Goal: Task Accomplishment & Management: Manage account settings

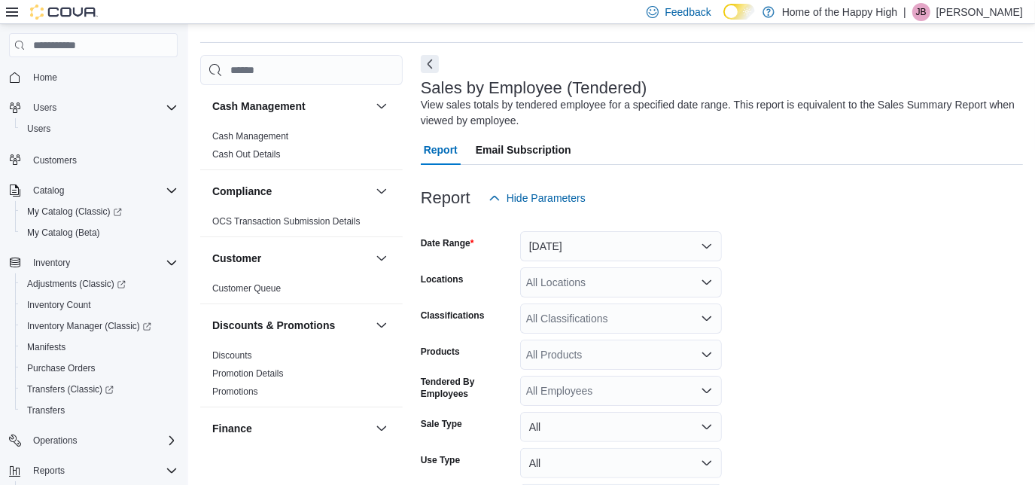
scroll to position [50, 0]
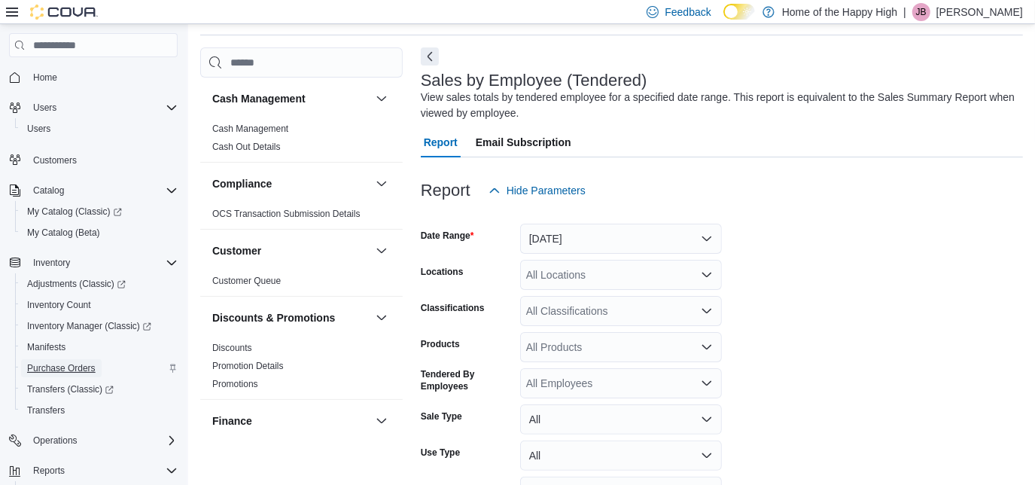
click at [53, 365] on span "Purchase Orders" at bounding box center [61, 368] width 69 height 12
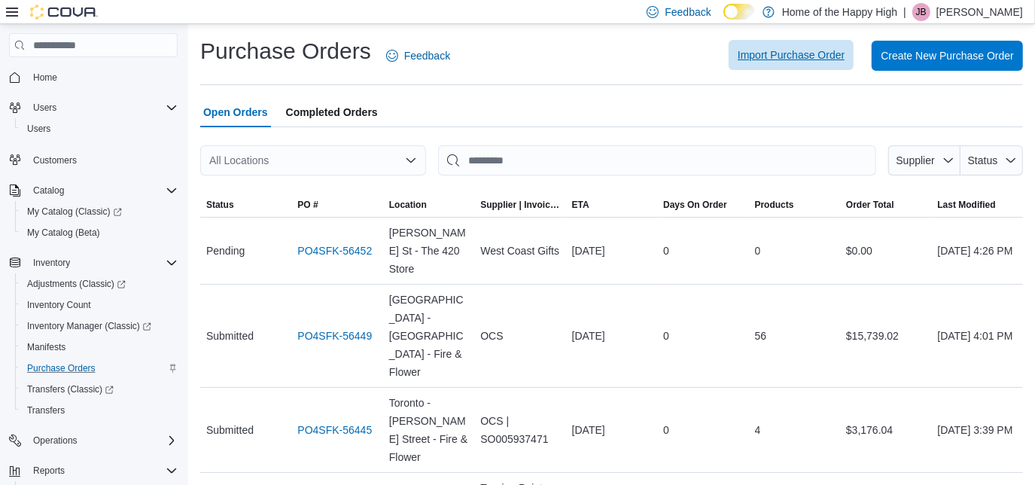
click at [770, 65] on span "Import Purchase Order" at bounding box center [791, 55] width 107 height 30
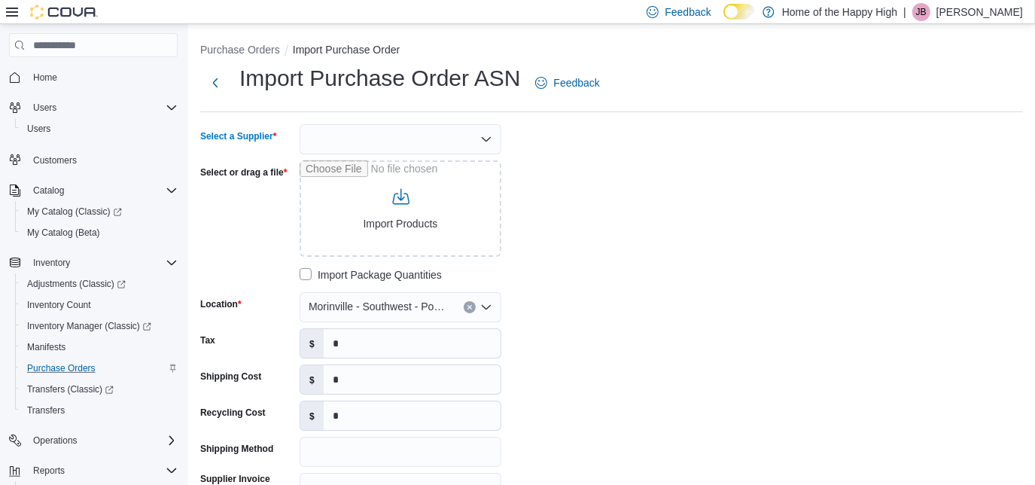
click at [401, 144] on div at bounding box center [401, 139] width 202 height 30
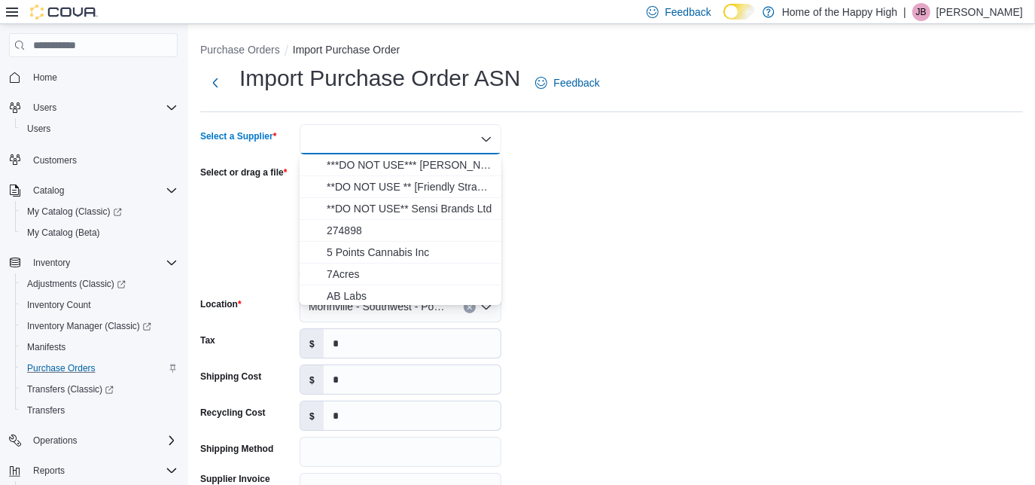
type input "*"
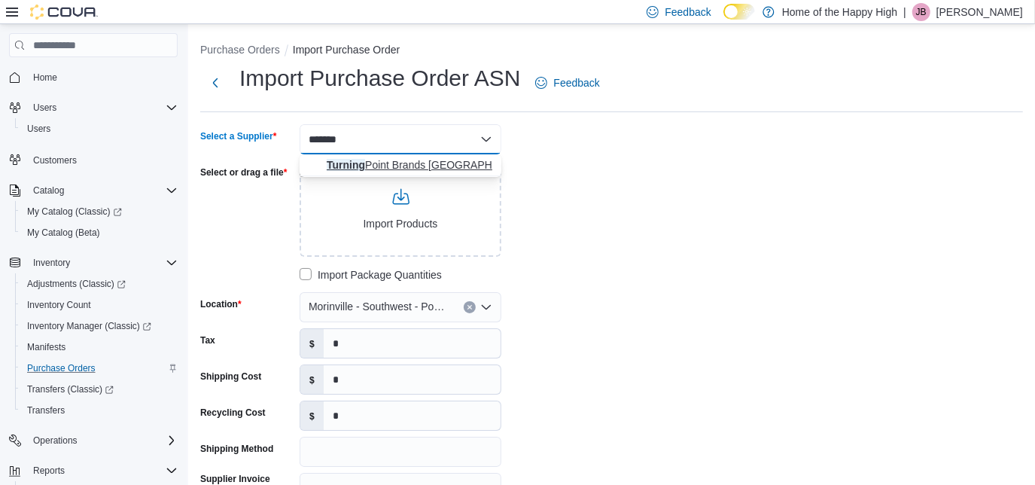
type input "*******"
click at [410, 165] on span "Turning Point Brands Canada" at bounding box center [410, 164] width 166 height 15
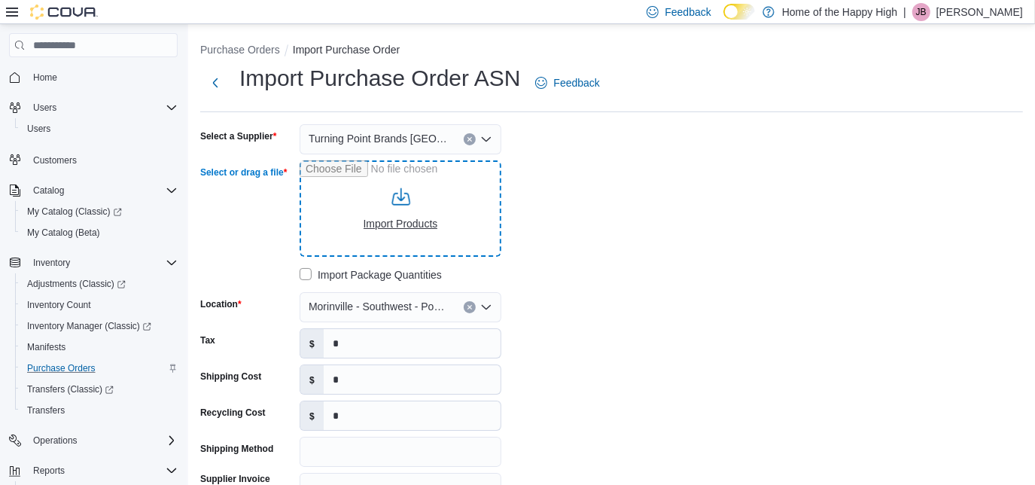
click at [399, 212] on input "Select or drag a file" at bounding box center [401, 208] width 202 height 96
type input "**********"
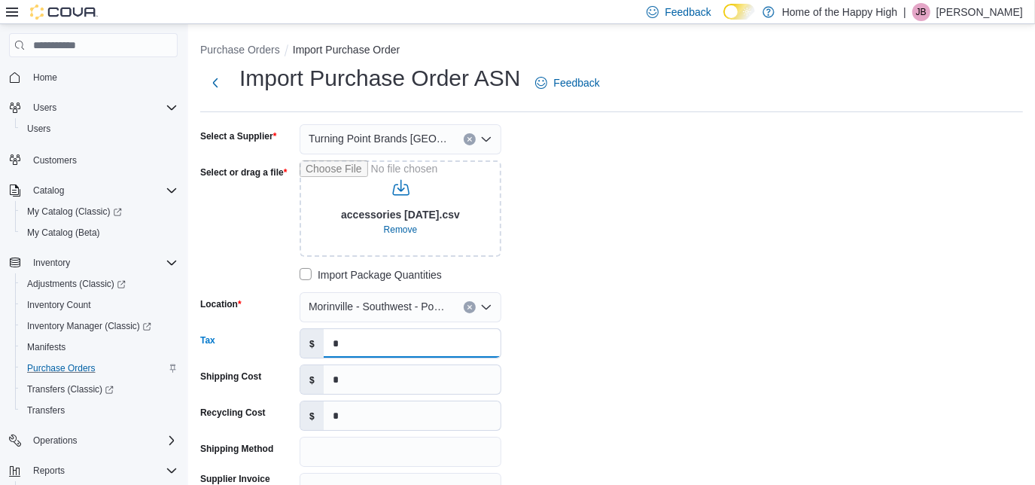
click at [352, 350] on input "*" at bounding box center [412, 343] width 177 height 29
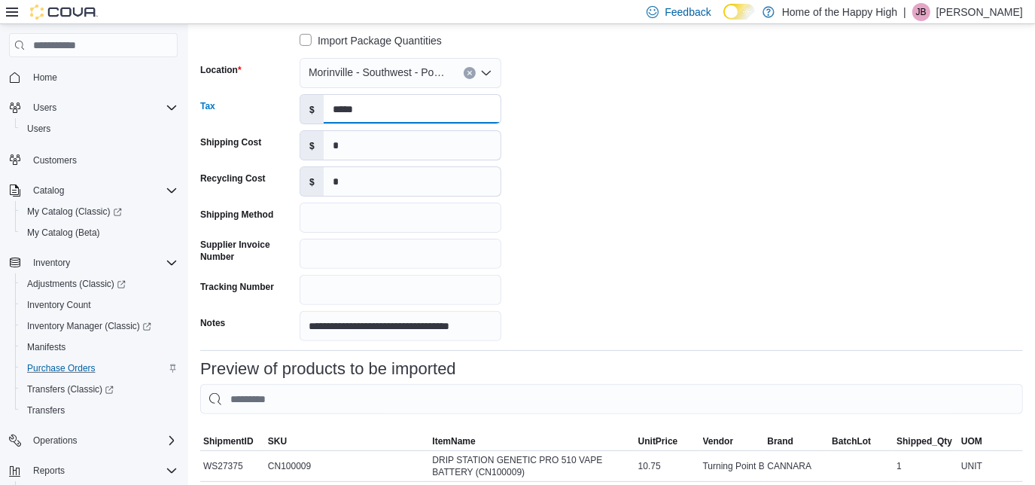
scroll to position [233, 0]
type input "*****"
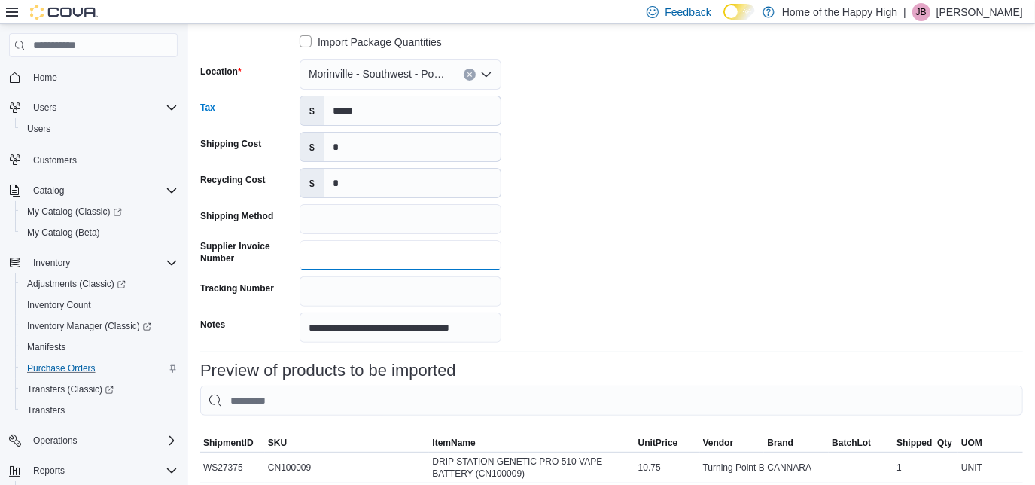
click at [335, 251] on input "Supplier Invoice Number" at bounding box center [401, 255] width 202 height 30
type input "********"
click at [611, 311] on div "**********" at bounding box center [426, 117] width 452 height 451
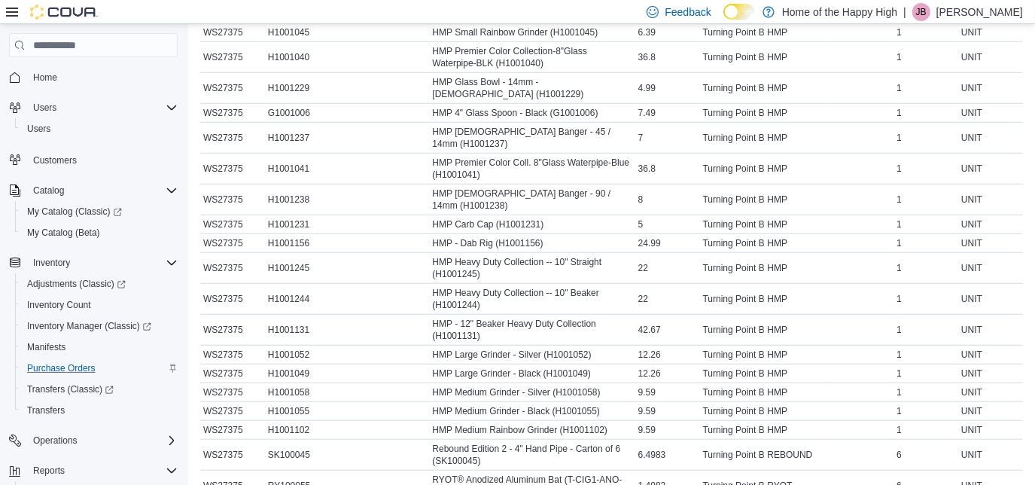
scroll to position [870, 0]
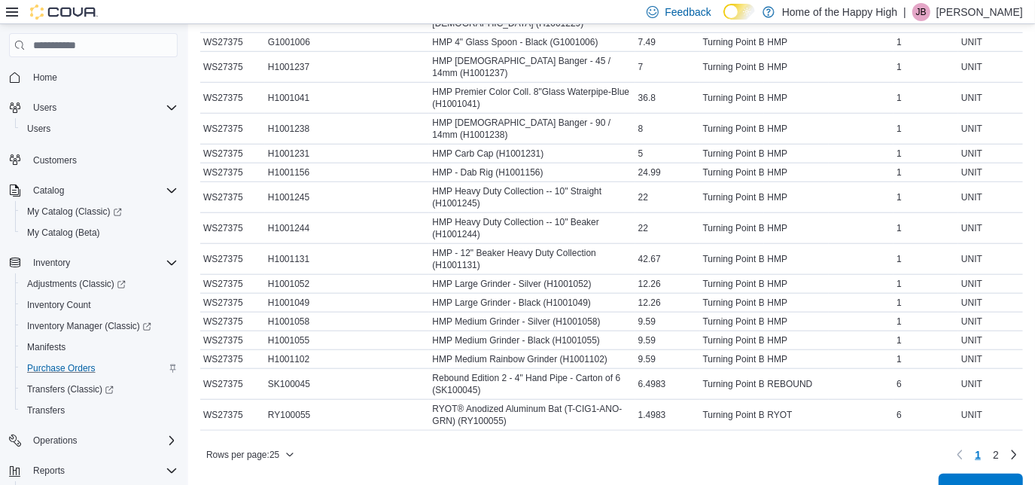
click at [988, 481] on span "Import" at bounding box center [981, 488] width 30 height 15
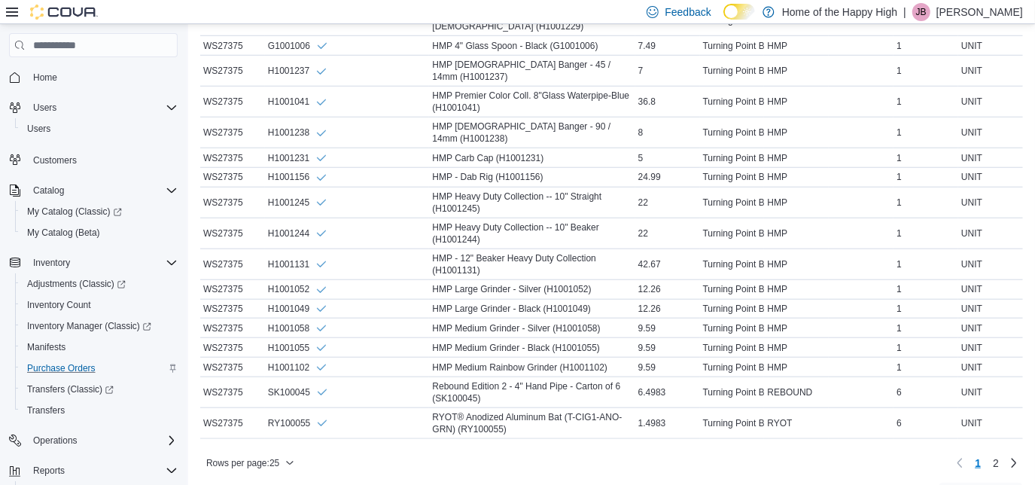
scroll to position [885, 0]
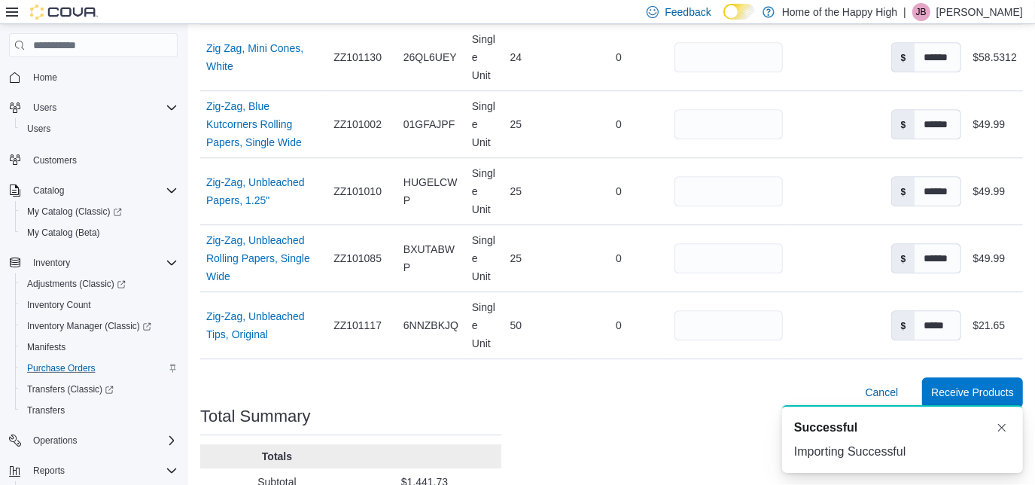
scroll to position [2872, 0]
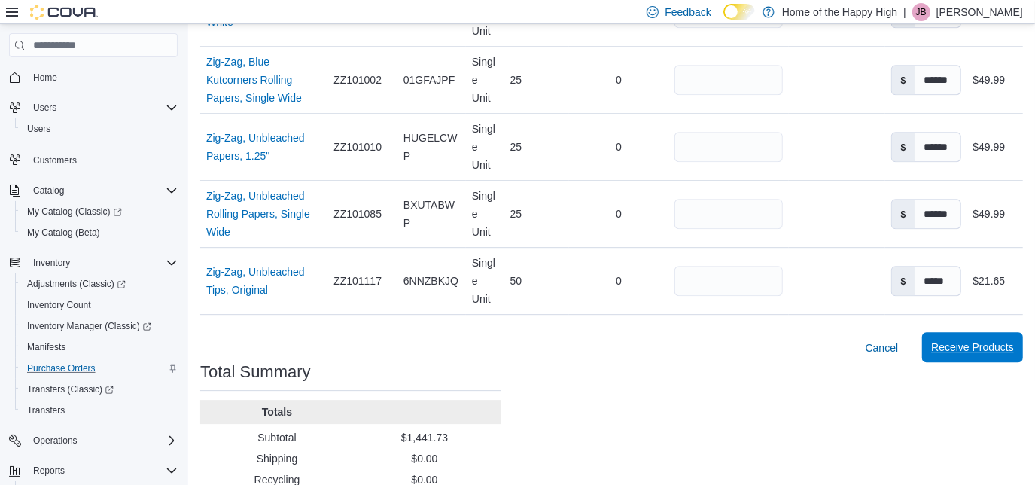
click at [977, 340] on span "Receive Products" at bounding box center [972, 347] width 83 height 15
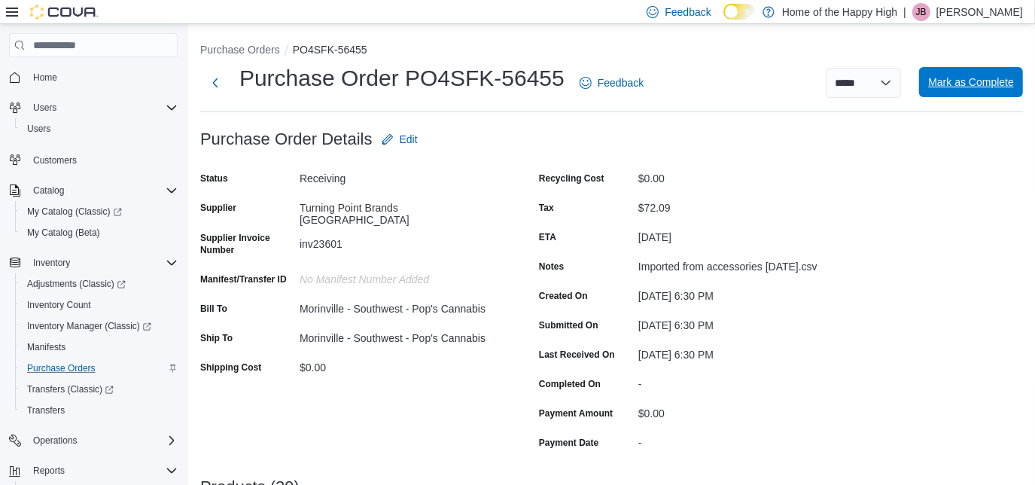
click at [974, 81] on span "Mark as Complete" at bounding box center [971, 82] width 86 height 15
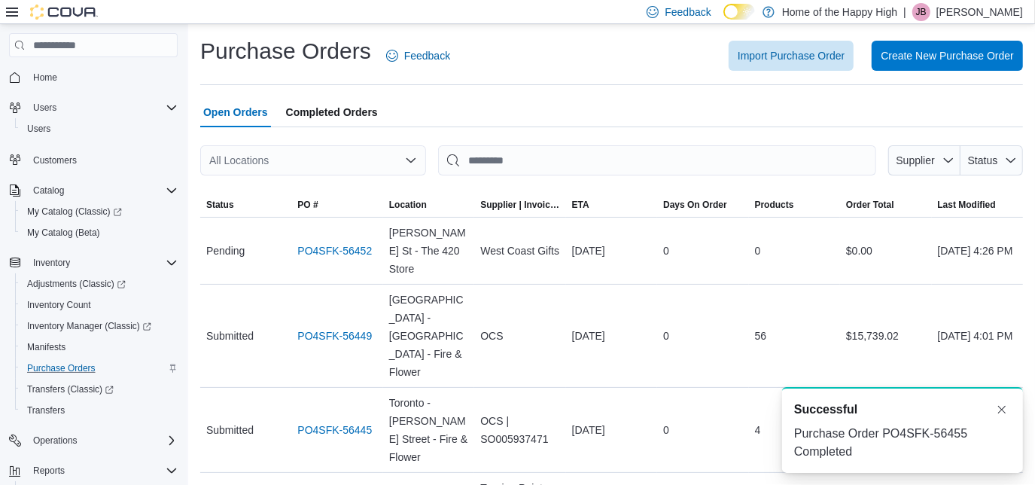
click at [978, 13] on p "[PERSON_NAME]" at bounding box center [980, 12] width 87 height 18
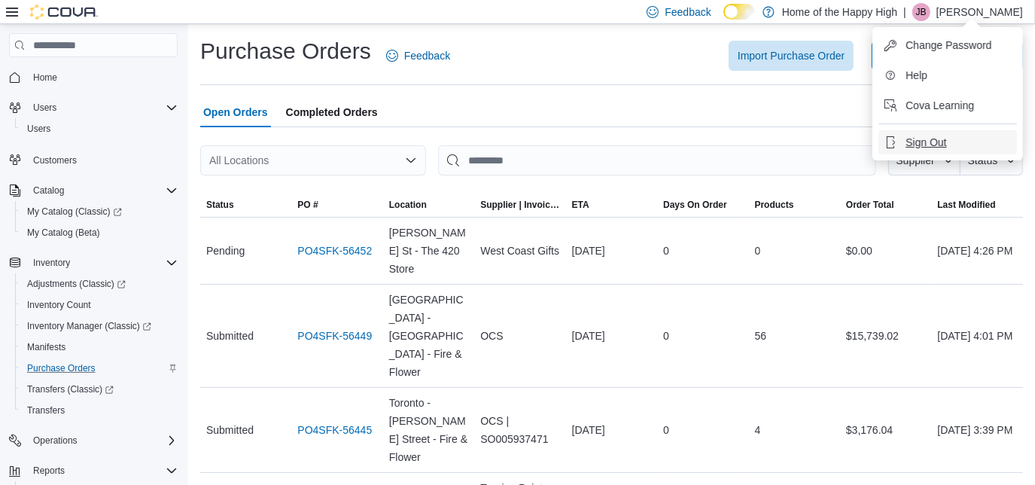
click at [923, 139] on span "Sign Out" at bounding box center [926, 142] width 41 height 15
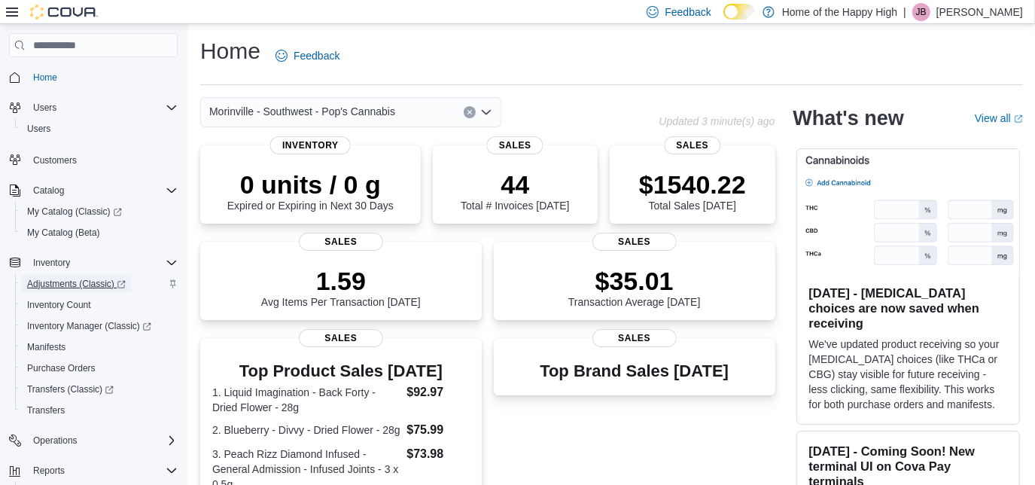
click at [52, 289] on span "Adjustments (Classic)" at bounding box center [76, 284] width 99 height 12
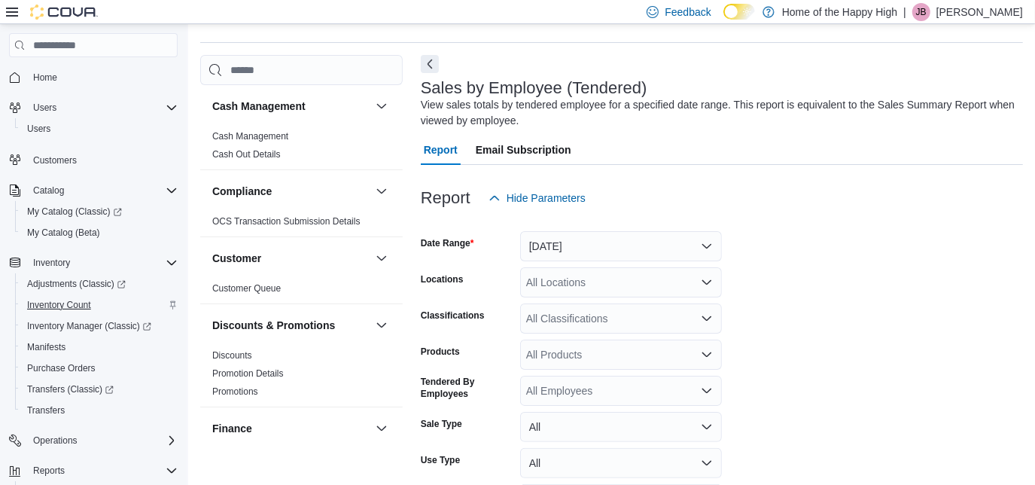
scroll to position [50, 0]
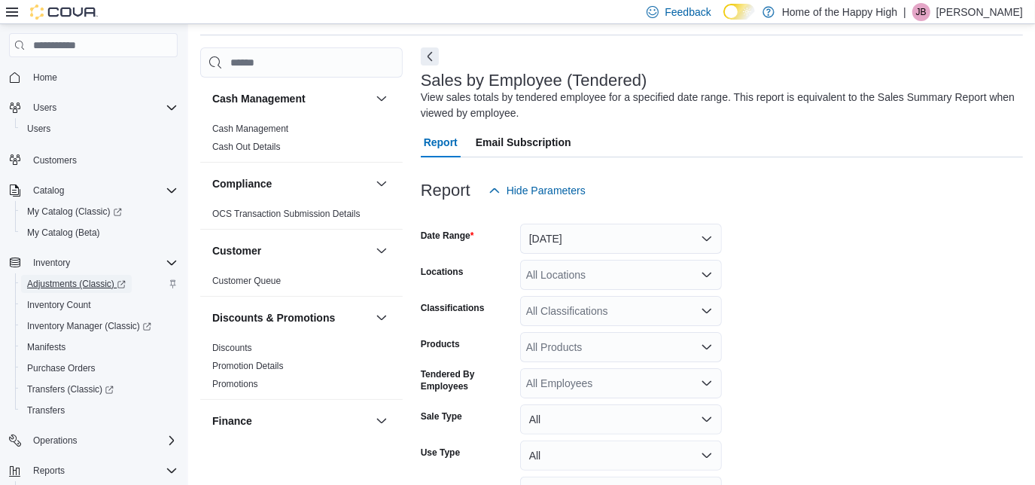
click at [70, 282] on span "Adjustments (Classic)" at bounding box center [76, 284] width 99 height 12
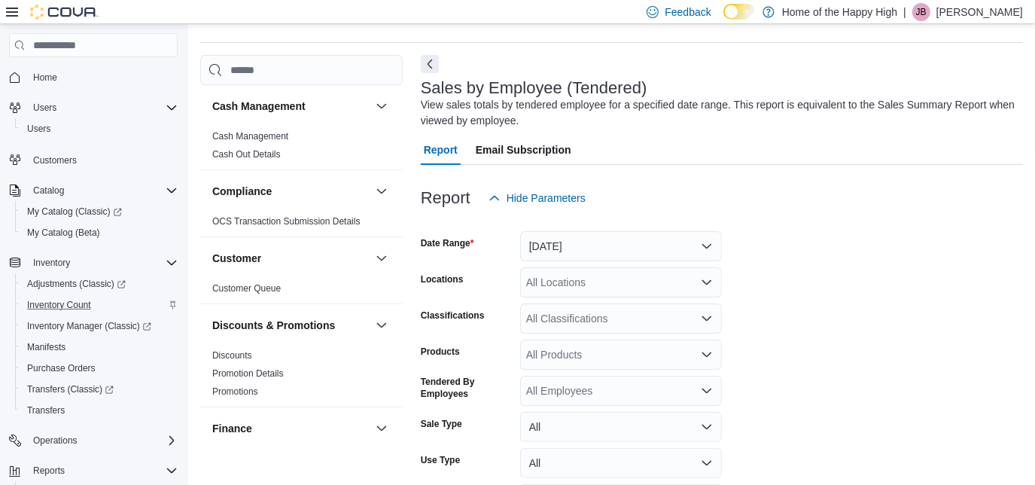
scroll to position [50, 0]
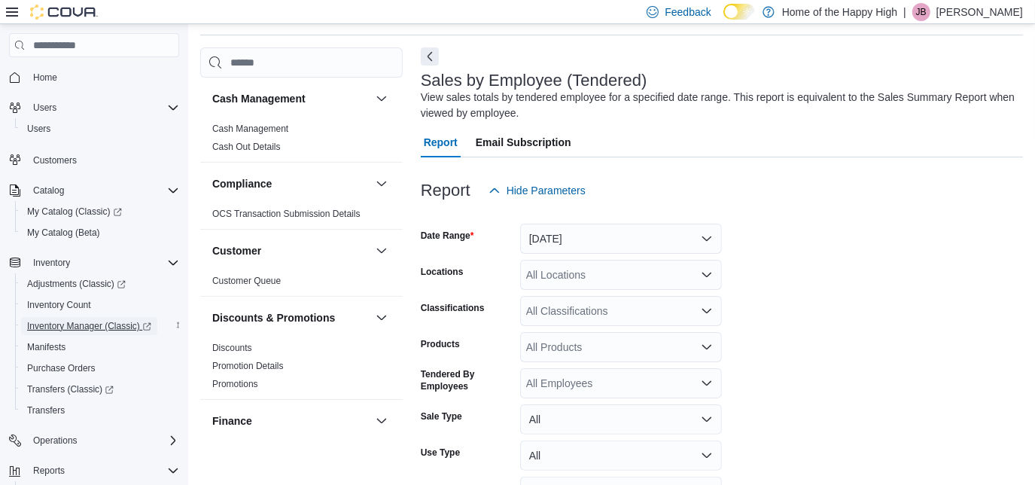
click at [76, 325] on span "Inventory Manager (Classic)" at bounding box center [89, 326] width 124 height 12
